Goal: Find specific page/section: Find specific page/section

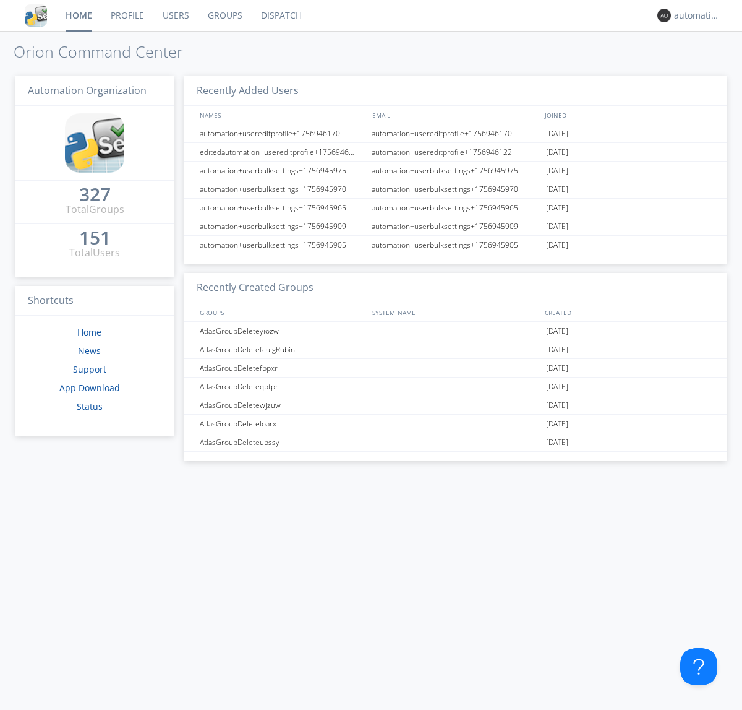
click at [280, 15] on link "Dispatch" at bounding box center [281, 15] width 59 height 31
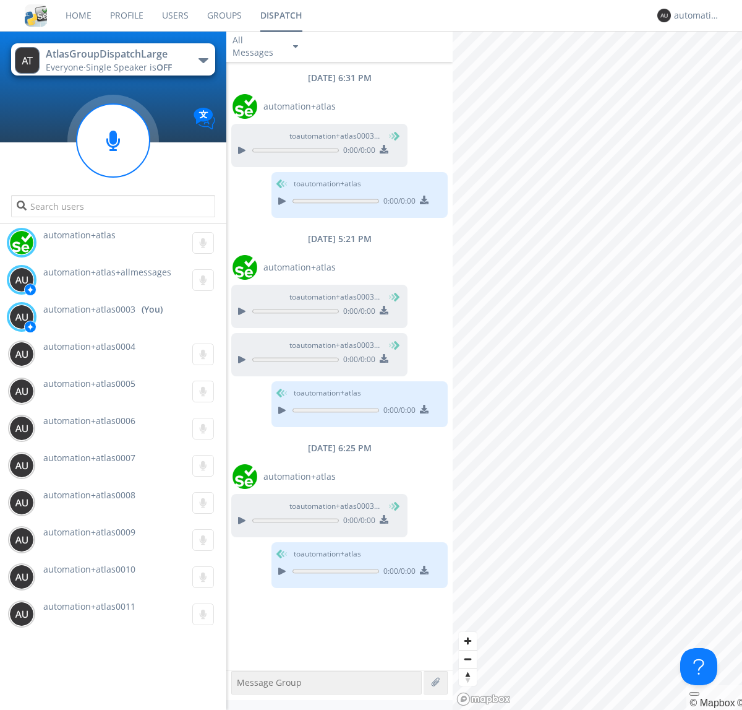
click at [203, 60] on div "button" at bounding box center [204, 60] width 10 height 5
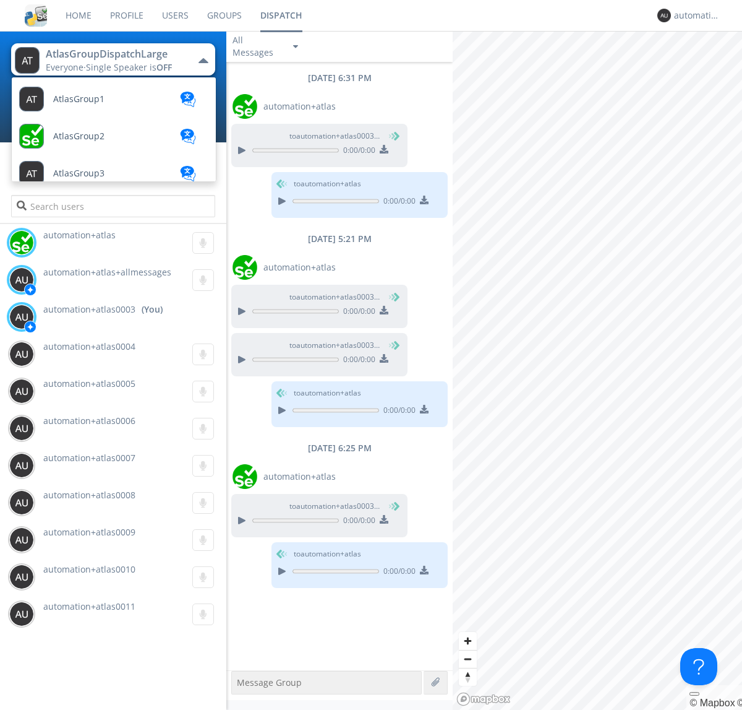
click at [93, 577] on span "AtlasGroupDispatch" at bounding box center [94, 581] width 83 height 9
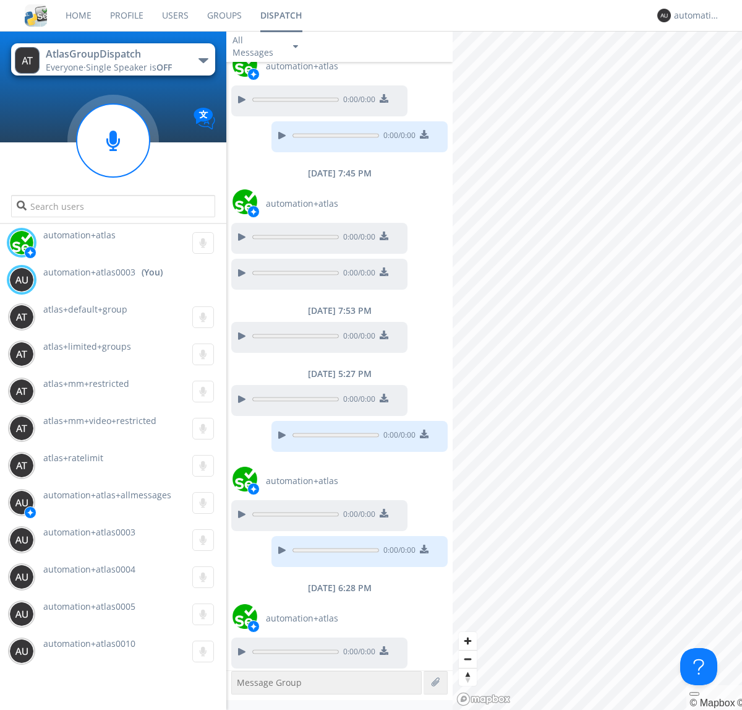
scroll to position [160, 0]
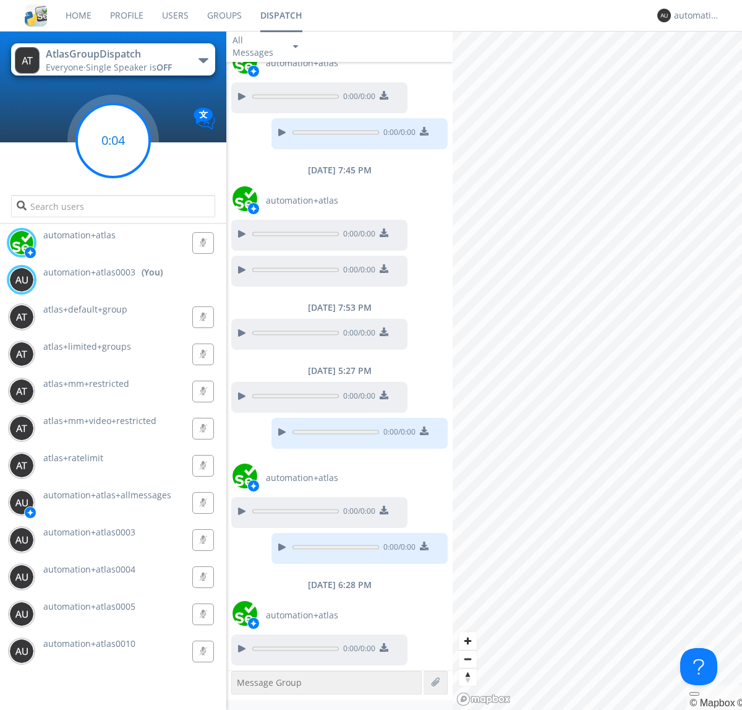
click at [113, 140] on g at bounding box center [113, 140] width 73 height 73
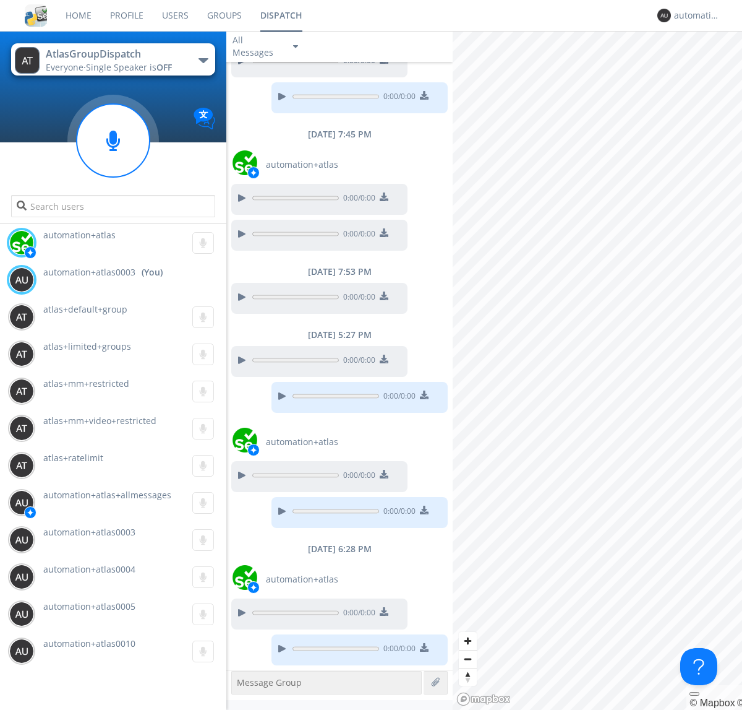
click at [203, 60] on div "button" at bounding box center [204, 60] width 10 height 5
click at [0, 0] on span "AtlasGroupDispatch2" at bounding box center [0, 0] width 0 height 0
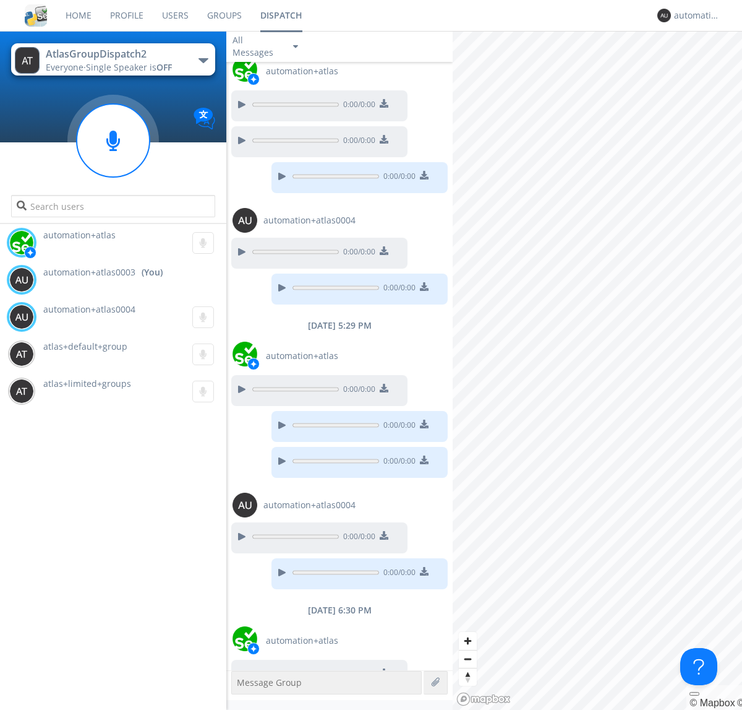
scroll to position [62, 0]
